Goal: Check status: Check status

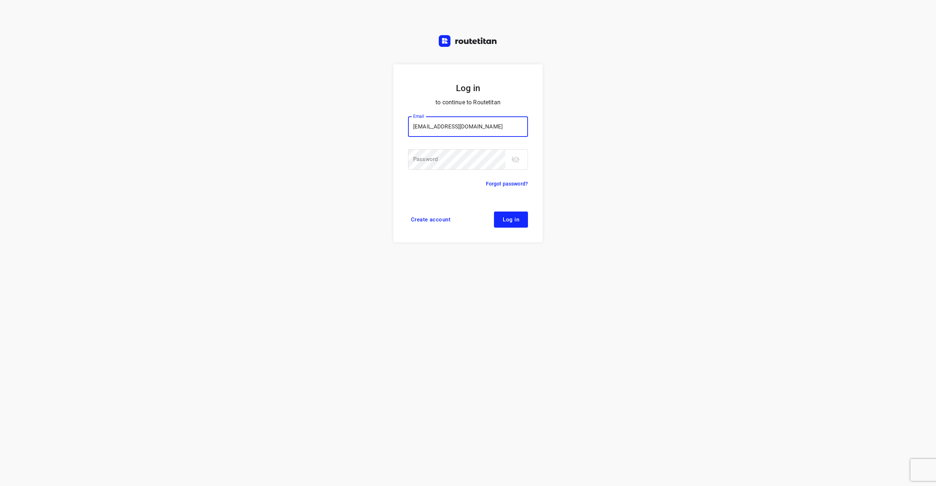
type input "[EMAIL_ADDRESS][DOMAIN_NAME]"
click at [515, 223] on button "Log in" at bounding box center [511, 219] width 34 height 16
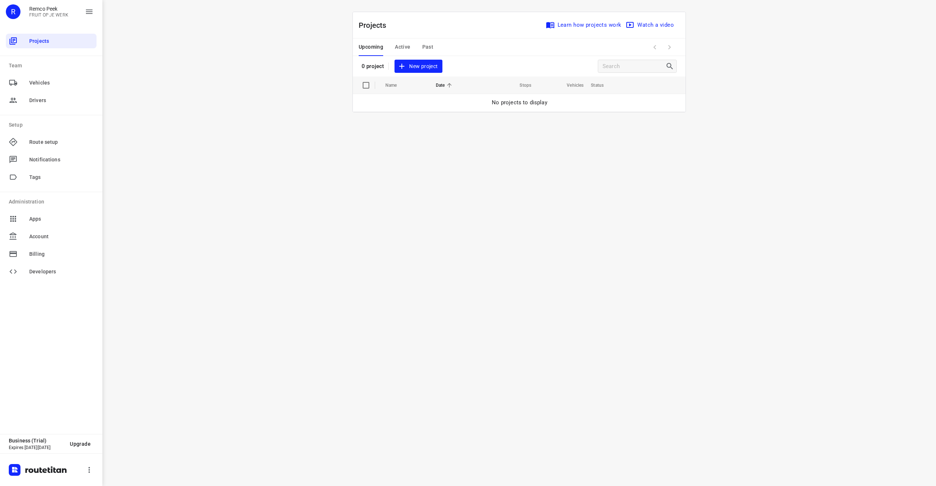
click at [436, 46] on div "Upcoming Active Past" at bounding box center [402, 47] width 86 height 18
click at [433, 48] on span "Past" at bounding box center [427, 46] width 11 height 9
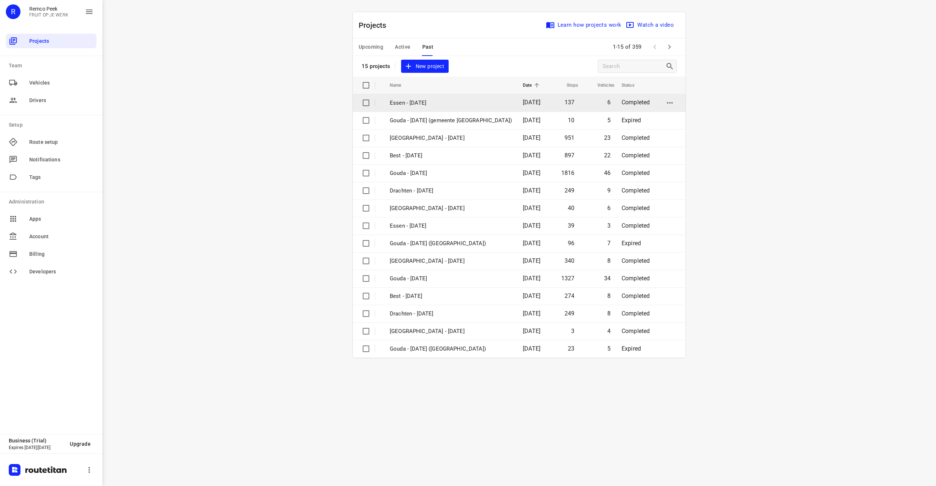
click at [541, 105] on td "[DATE]" at bounding box center [532, 103] width 31 height 18
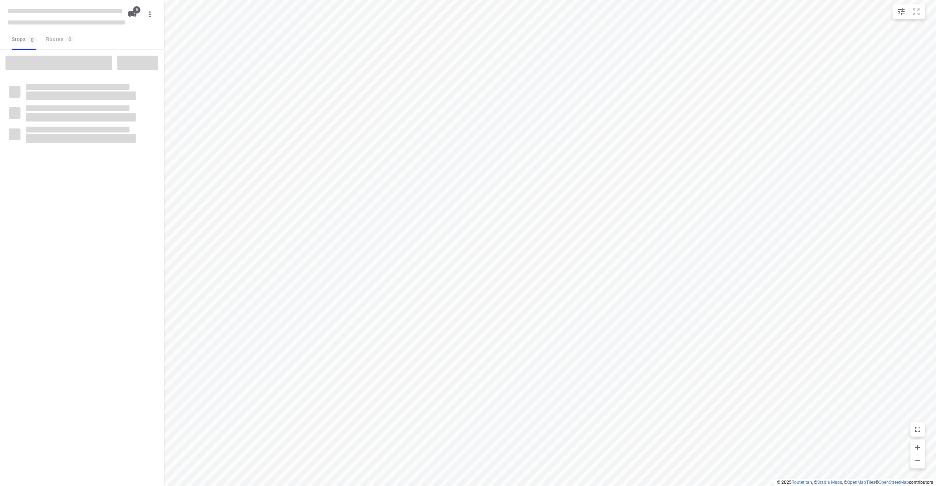
checkbox input "true"
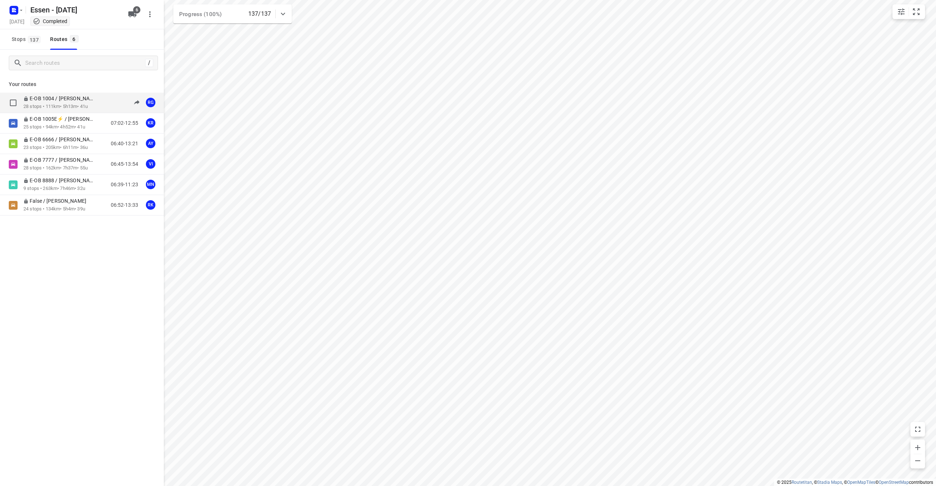
click at [97, 100] on p "E-OB 1004 / [PERSON_NAME]" at bounding box center [60, 98] width 75 height 7
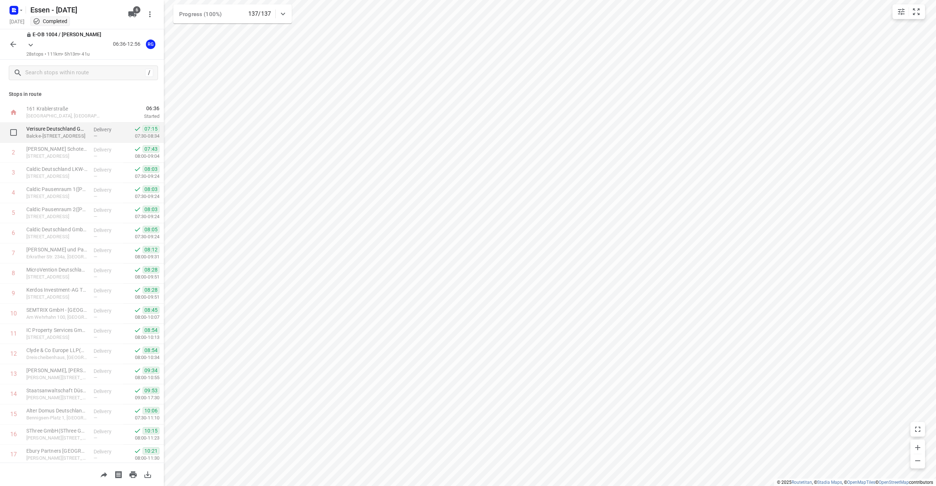
click at [113, 136] on div "—" at bounding box center [107, 135] width 27 height 5
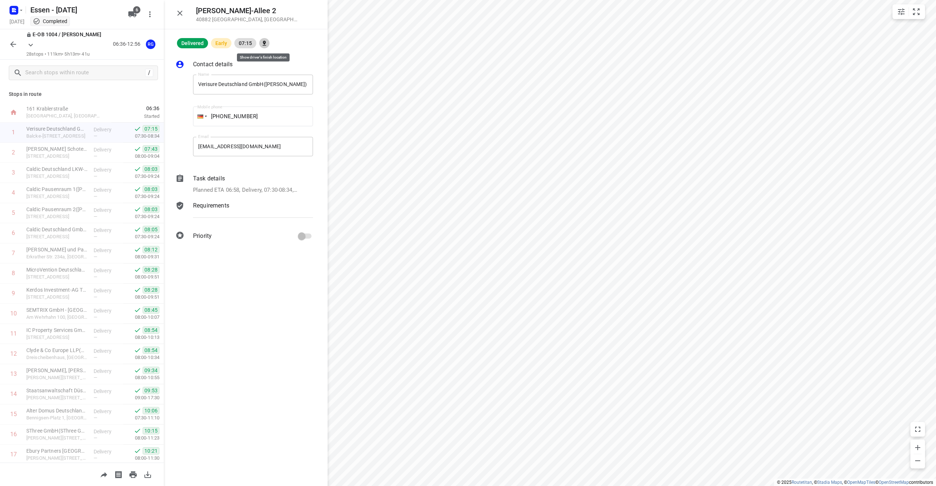
click at [264, 45] on div at bounding box center [264, 43] width 10 height 10
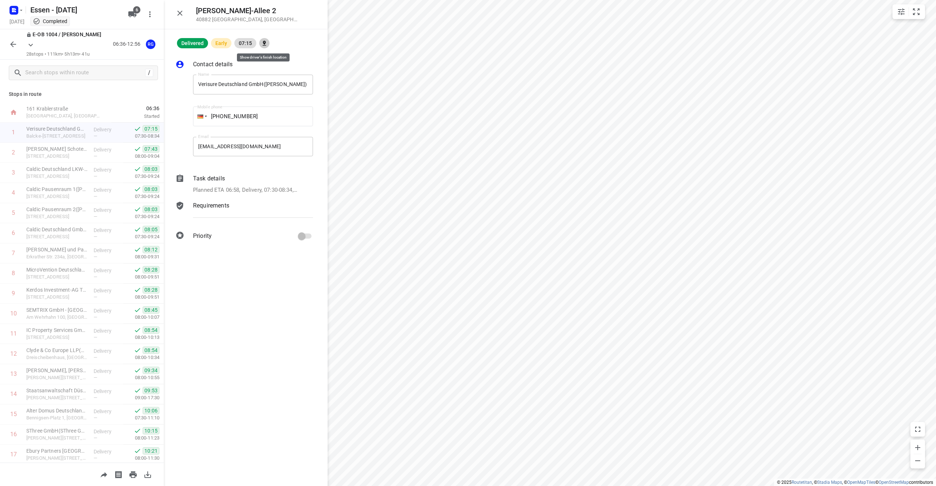
click at [264, 45] on div at bounding box center [264, 43] width 10 height 10
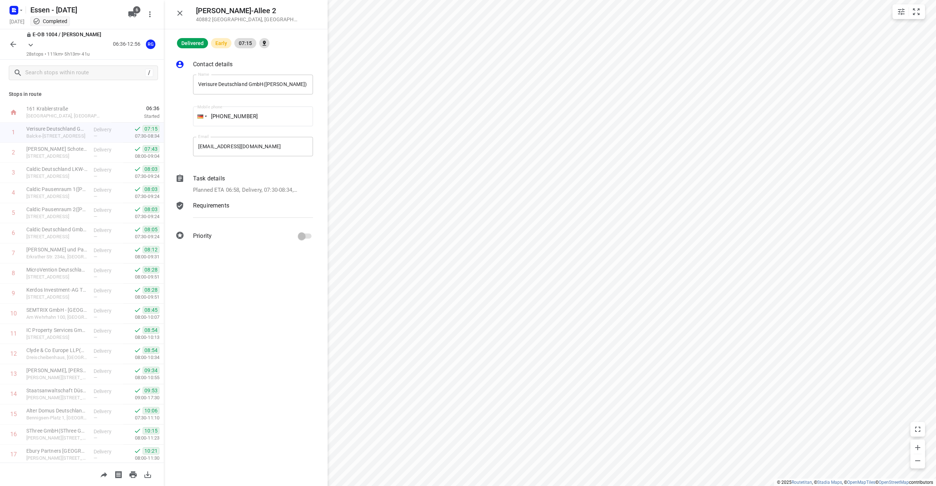
click at [246, 42] on span "07:15" at bounding box center [245, 43] width 22 height 6
click at [259, 43] on div at bounding box center [264, 43] width 10 height 10
click at [47, 206] on p "Caldic Pausenraum 2([PERSON_NAME])" at bounding box center [56, 209] width 61 height 7
click at [271, 45] on div at bounding box center [272, 43] width 10 height 10
click at [181, 16] on icon "button" at bounding box center [180, 13] width 9 height 9
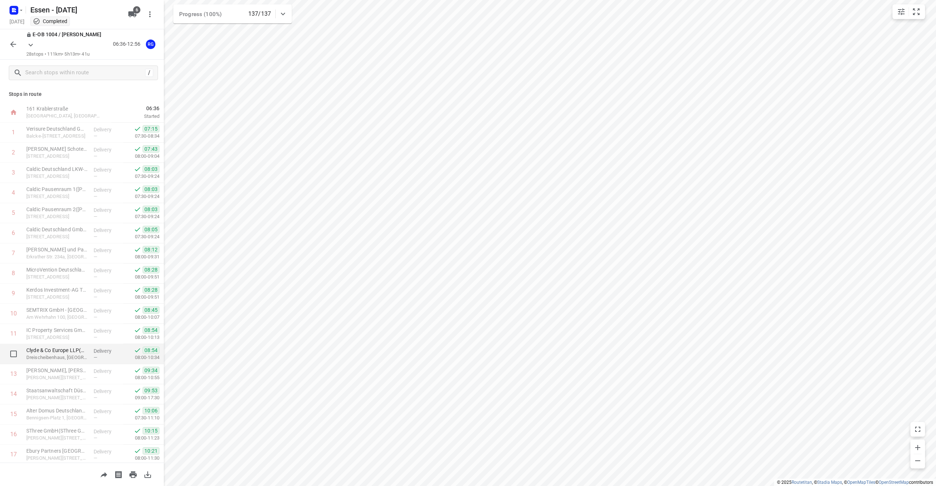
click at [129, 355] on p "08:00-10:34" at bounding box center [141, 357] width 36 height 7
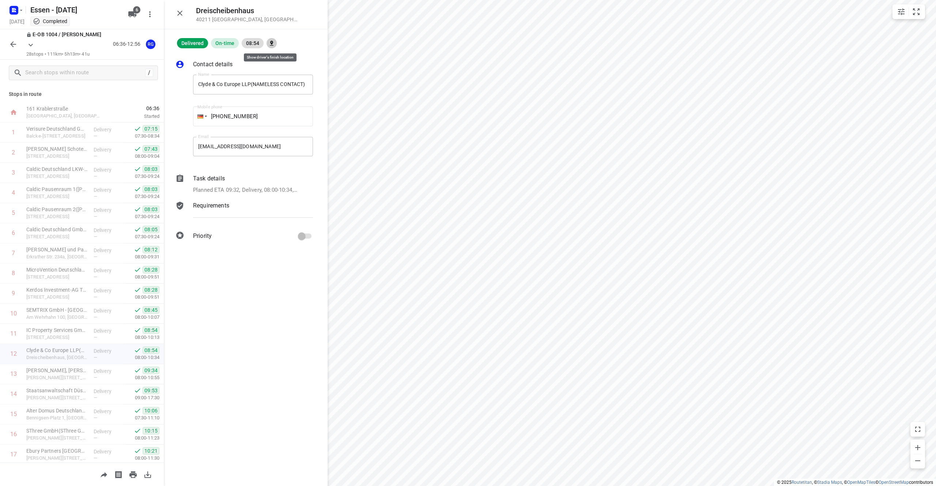
click at [270, 45] on div at bounding box center [272, 43] width 10 height 10
click at [182, 13] on icon "button" at bounding box center [180, 13] width 9 height 9
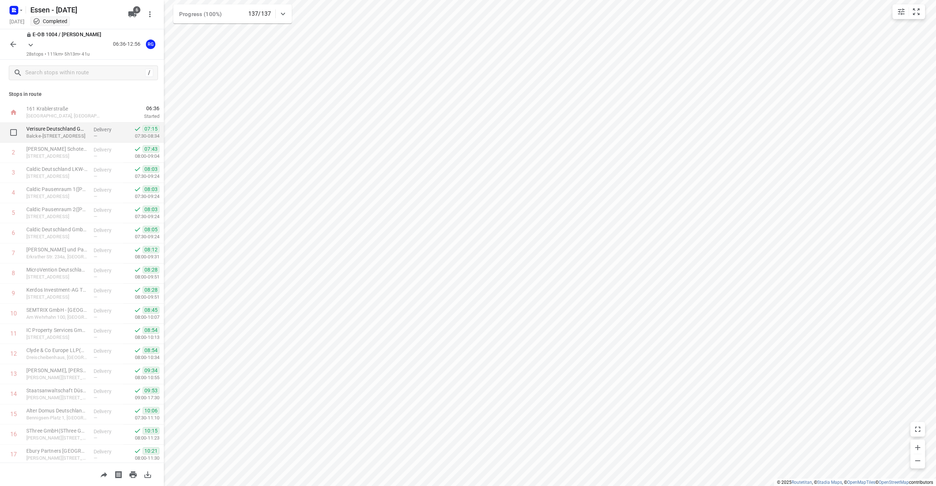
click at [123, 133] on p "07:30-08:34" at bounding box center [141, 135] width 36 height 7
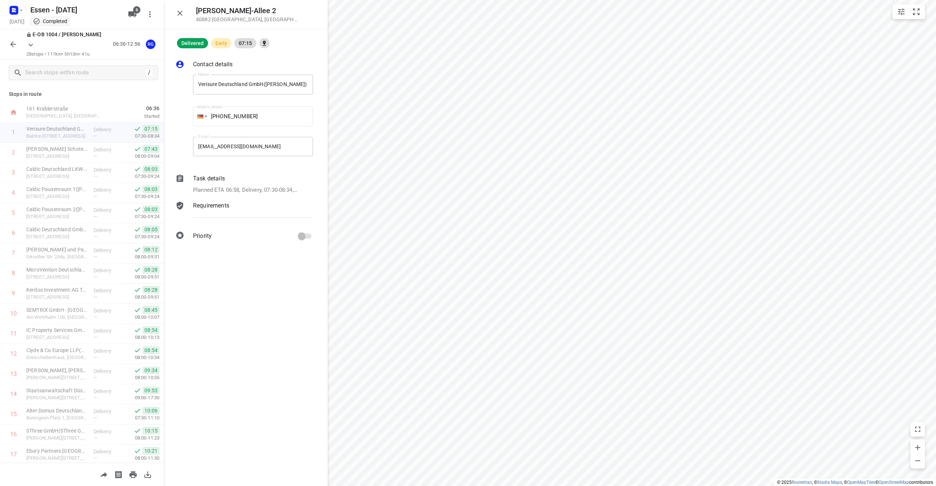
click at [305, 314] on div "Delivered Early 07:15 Contact details Name Verisure Deutschland GmbH([PERSON_NA…" at bounding box center [246, 257] width 164 height 456
